Goal: Task Accomplishment & Management: Use online tool/utility

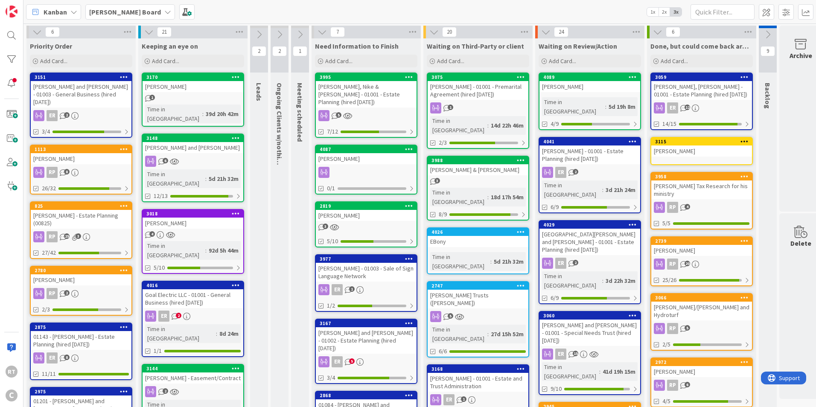
click at [71, 210] on div "[PERSON_NAME] - Estate Planning (00825)" at bounding box center [81, 219] width 101 height 19
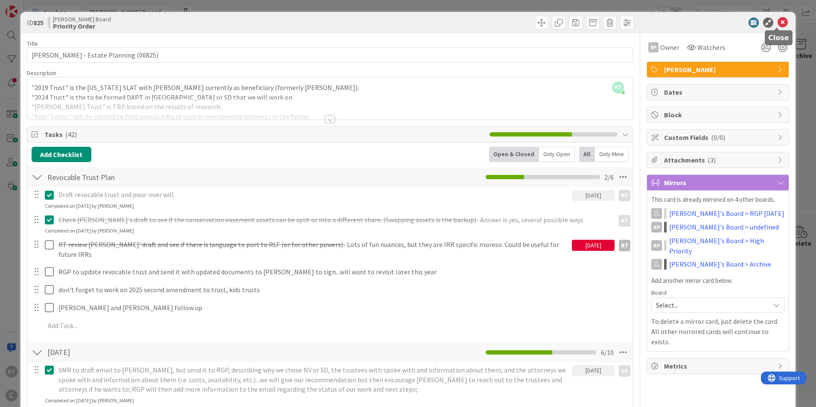
click at [778, 26] on icon at bounding box center [783, 23] width 10 height 10
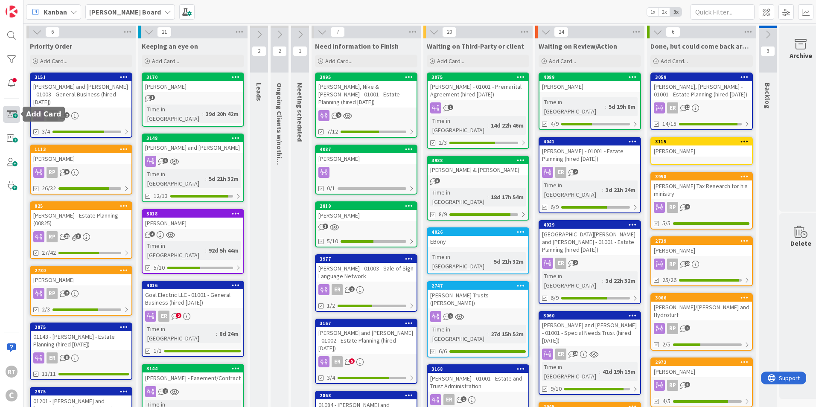
click at [11, 111] on span at bounding box center [11, 114] width 17 height 17
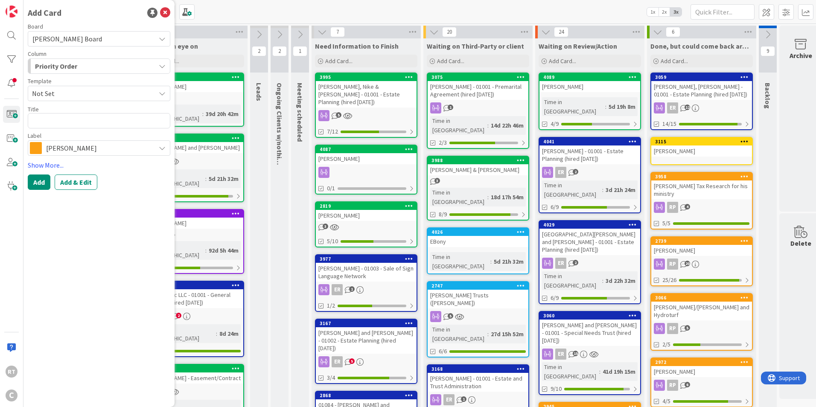
click at [62, 151] on span "[PERSON_NAME]" at bounding box center [98, 148] width 105 height 12
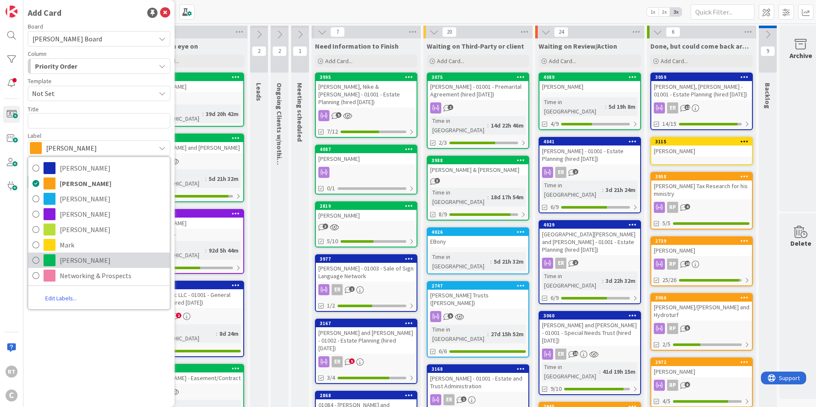
click at [58, 254] on link "[PERSON_NAME]" at bounding box center [99, 260] width 142 height 15
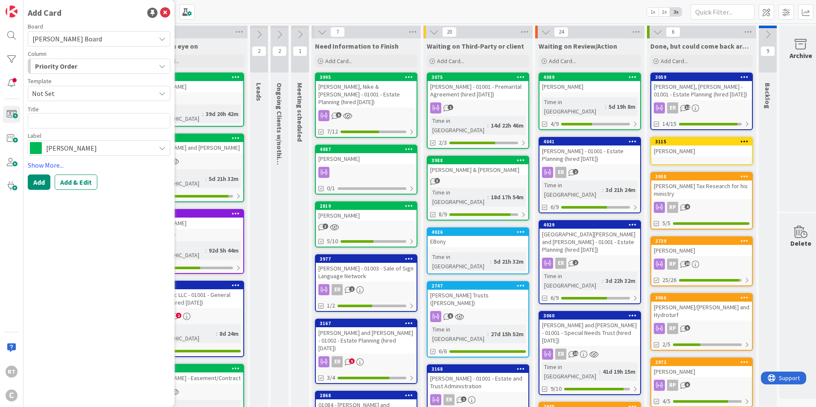
click at [60, 41] on span "[PERSON_NAME] Board" at bounding box center [67, 39] width 70 height 9
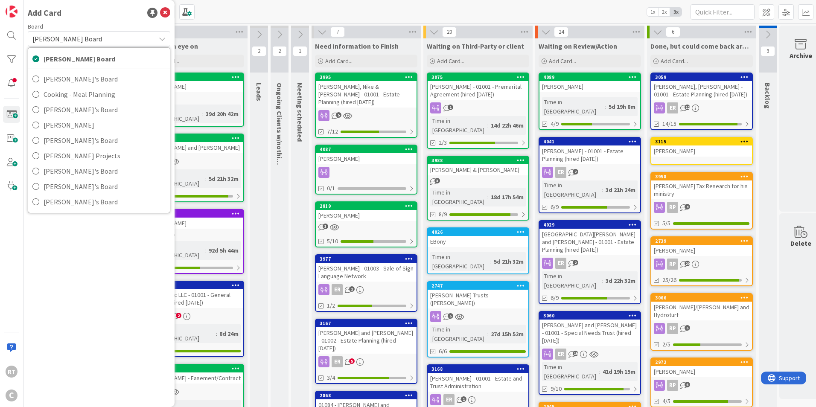
click at [60, 41] on span "[PERSON_NAME] Board" at bounding box center [67, 39] width 70 height 9
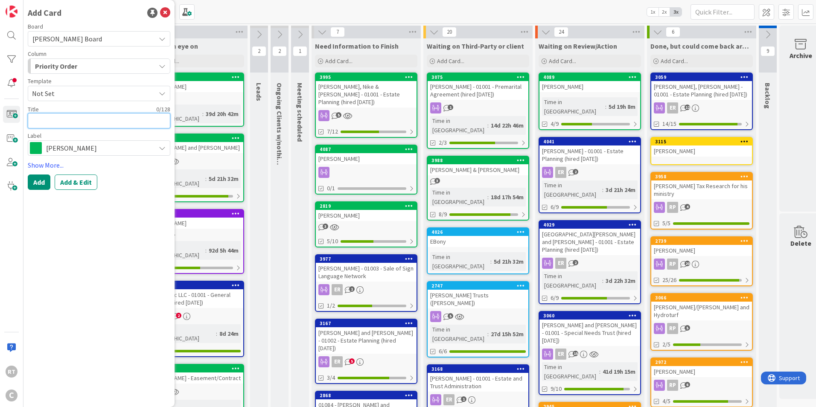
click at [56, 128] on textarea at bounding box center [99, 120] width 143 height 15
type textarea "x"
type textarea "S"
type textarea "x"
type textarea "Sm"
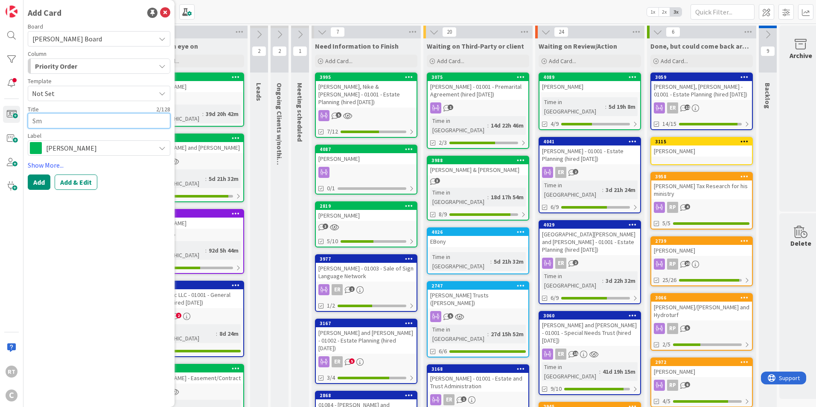
type textarea "x"
type textarea "Smi"
type textarea "x"
type textarea "[PERSON_NAME]"
type textarea "x"
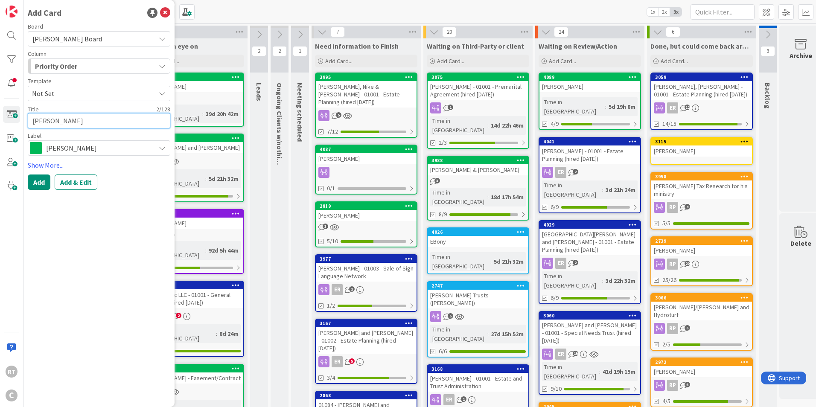
type textarea "[PERSON_NAME]"
type textarea "x"
type textarea "[PERSON_NAME],"
type textarea "x"
type textarea "[PERSON_NAME],"
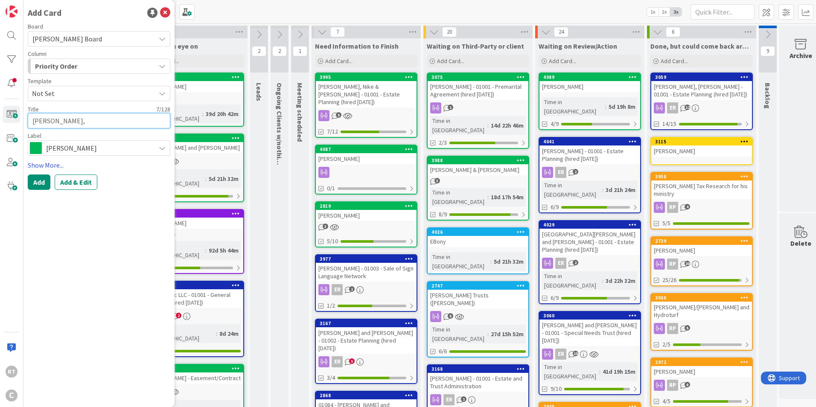
type textarea "x"
type textarea "[PERSON_NAME]"
type textarea "x"
type textarea "[PERSON_NAME]"
type textarea "x"
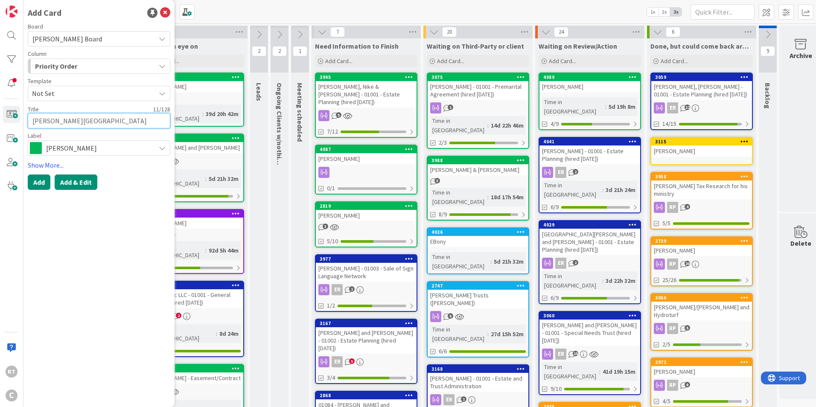
type textarea "[PERSON_NAME][GEOGRAPHIC_DATA]"
click at [71, 190] on button "Add & Edit" at bounding box center [76, 182] width 43 height 15
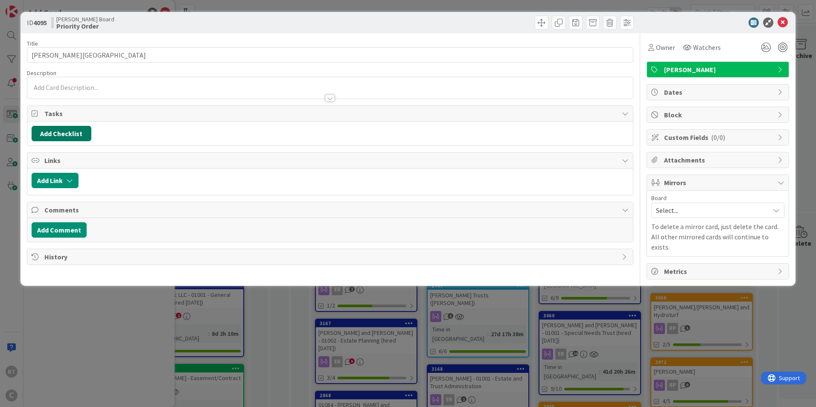
click at [60, 131] on button "Add Checklist" at bounding box center [62, 133] width 60 height 15
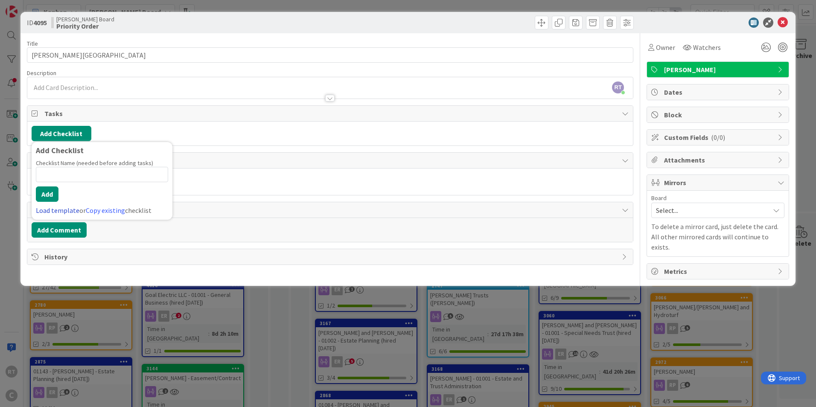
click at [67, 210] on link "Load template" at bounding box center [58, 210] width 44 height 9
click at [69, 186] on div "LLC & Deeds" at bounding box center [102, 182] width 141 height 15
click at [48, 194] on button "Add" at bounding box center [47, 194] width 23 height 15
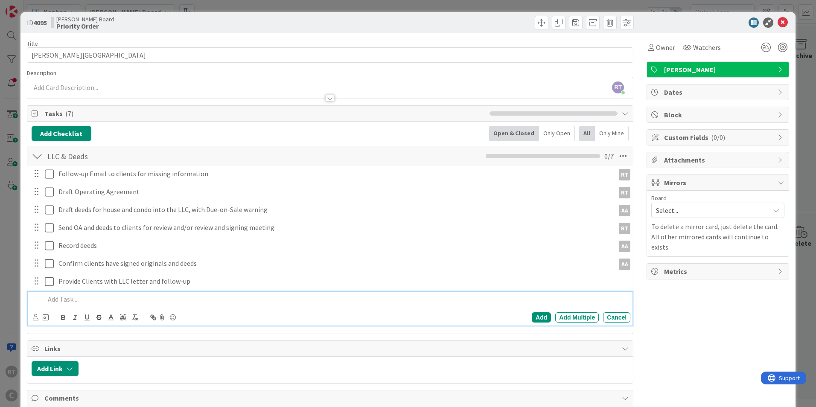
click at [359, 339] on div "Title 11 / 128 [PERSON_NAME] Description RT [PERSON_NAME] just joined Owner Wat…" at bounding box center [330, 243] width 607 height 420
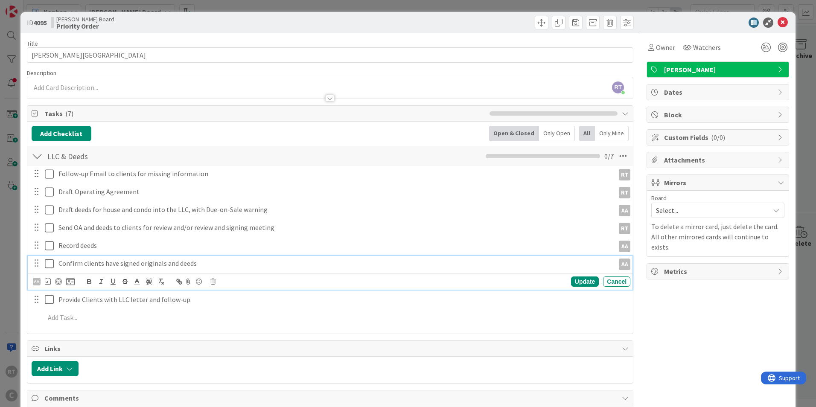
click at [81, 262] on p "Confirm clients have signed originals and deeds" at bounding box center [334, 264] width 553 height 10
click at [213, 283] on icon at bounding box center [213, 282] width 5 height 6
click at [224, 315] on div "Delete" at bounding box center [235, 317] width 32 height 15
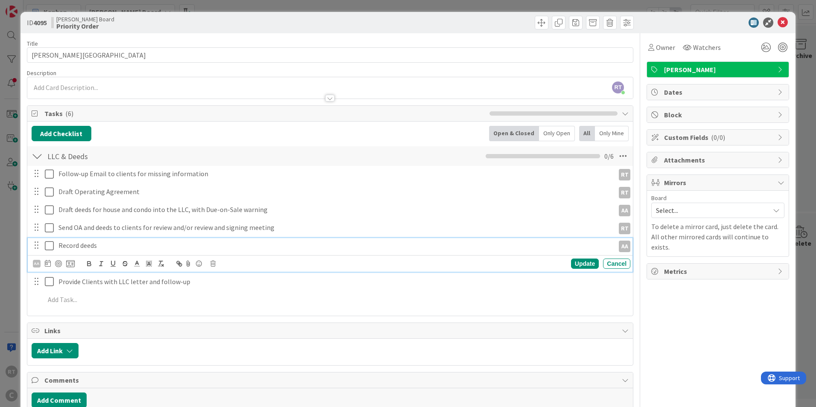
click at [94, 247] on p "Record deeds" at bounding box center [334, 246] width 553 height 10
click at [211, 264] on icon at bounding box center [213, 264] width 5 height 6
click at [225, 303] on div "Delete" at bounding box center [235, 299] width 32 height 15
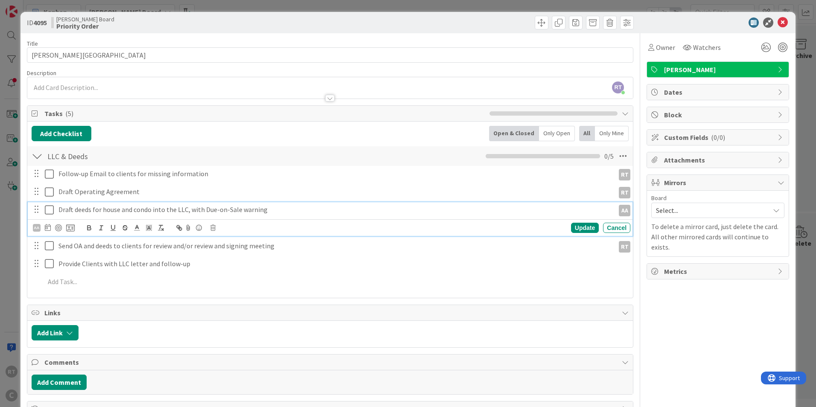
click at [93, 210] on p "Draft deeds for house and condo into the LLC, with Due-on-Sale warning" at bounding box center [334, 210] width 553 height 10
click at [214, 229] on icon at bounding box center [213, 228] width 5 height 6
click at [236, 269] on div "Delete" at bounding box center [235, 264] width 32 height 15
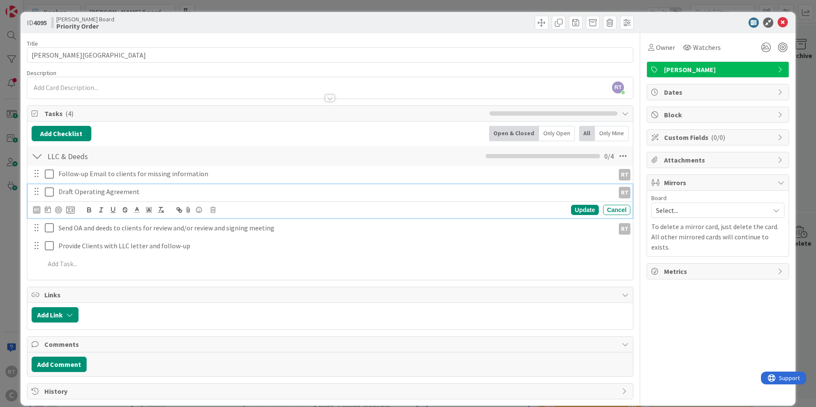
click at [78, 193] on p "Draft Operating Agreement" at bounding box center [334, 192] width 553 height 10
click at [78, 192] on p "Draft Operating Agreement" at bounding box center [334, 192] width 553 height 10
click at [116, 193] on p "Draft Operating Agreement" at bounding box center [334, 192] width 553 height 10
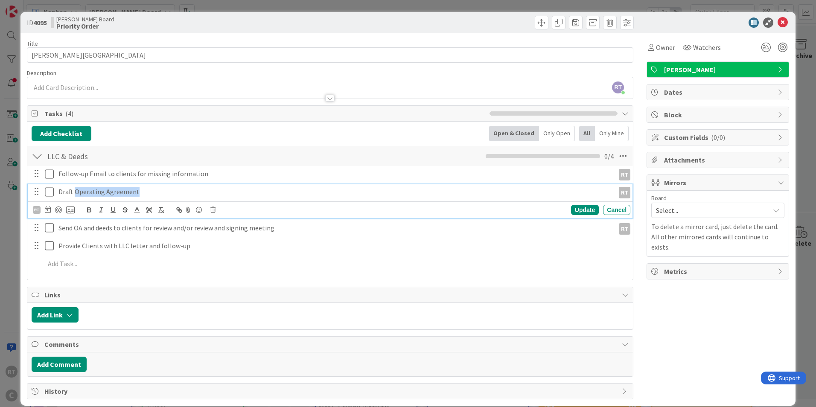
drag, startPoint x: 146, startPoint y: 196, endPoint x: 74, endPoint y: 190, distance: 71.6
click at [74, 190] on p "Draft Operating Agreement" at bounding box center [334, 192] width 553 height 10
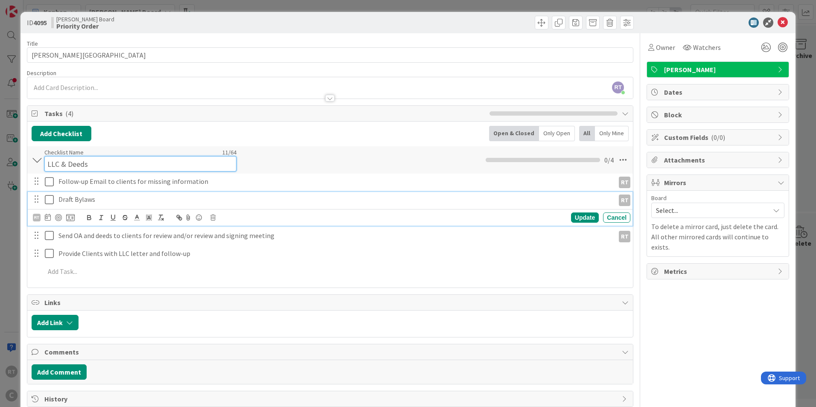
click at [160, 149] on div "Checklist Name 11 / 64 LLC & Deeds" at bounding box center [140, 160] width 192 height 23
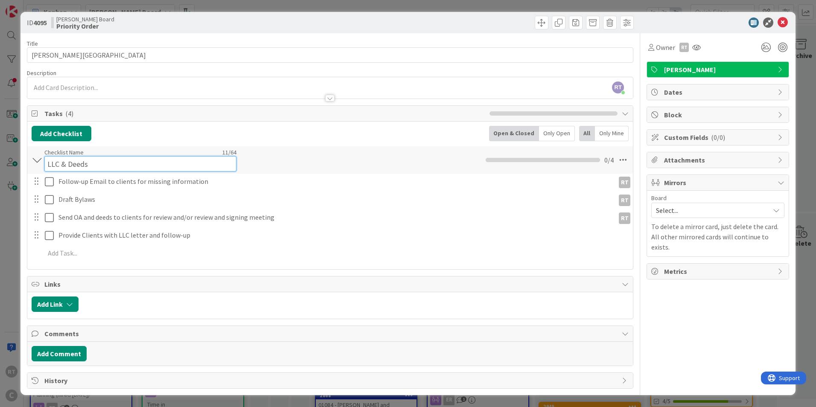
click at [70, 165] on input "LLC & Deeds" at bounding box center [140, 163] width 192 height 15
type input "L"
type input "C-Corp Formation"
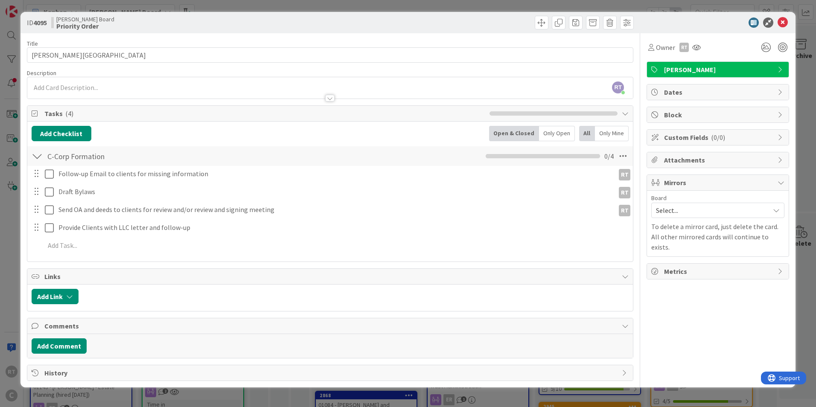
click at [107, 274] on div "Title 11 / 128 [PERSON_NAME] Description RT [PERSON_NAME] just joined Owner [PE…" at bounding box center [330, 207] width 607 height 348
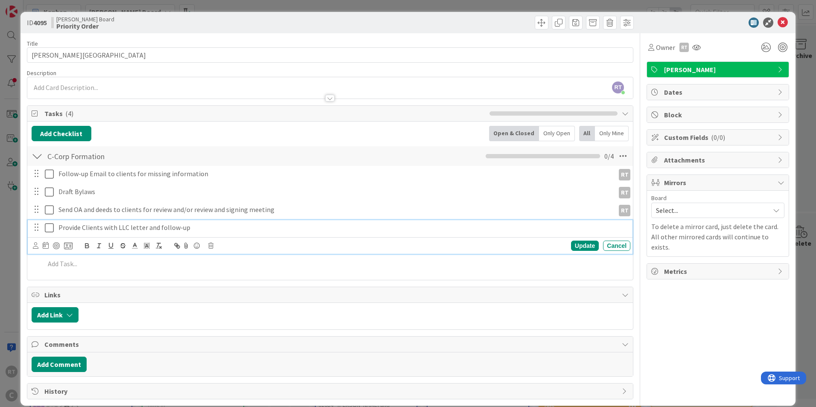
click at [121, 228] on p "Provide Clients with LLC letter and follow-up" at bounding box center [342, 228] width 569 height 10
click at [118, 227] on p "Provide Clients with LLC letter and follow-up" at bounding box center [342, 228] width 569 height 10
click at [184, 230] on p "Provide Clients with LLC letter and follow-up" at bounding box center [342, 228] width 569 height 10
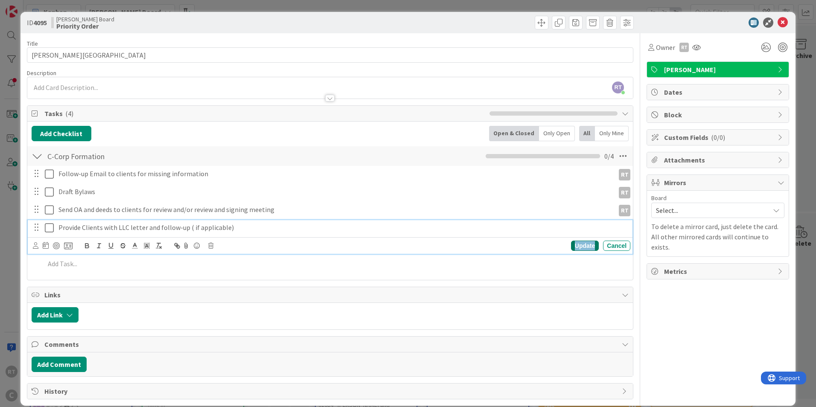
click at [574, 242] on div "Update" at bounding box center [585, 246] width 28 height 10
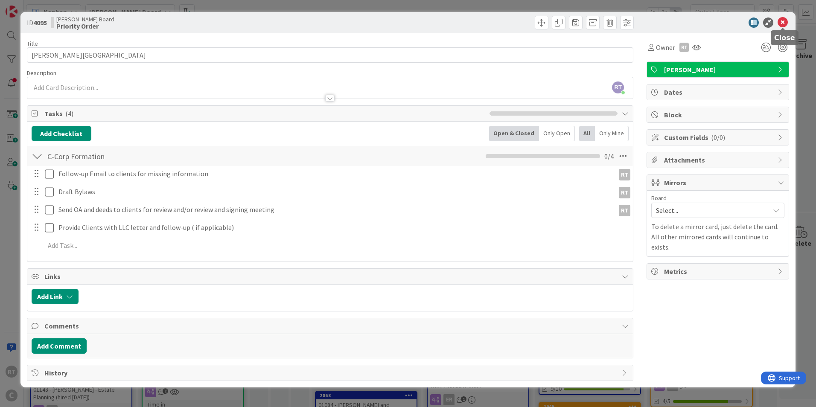
click at [787, 18] on icon at bounding box center [783, 23] width 10 height 10
